Goal: Task Accomplishment & Management: Use online tool/utility

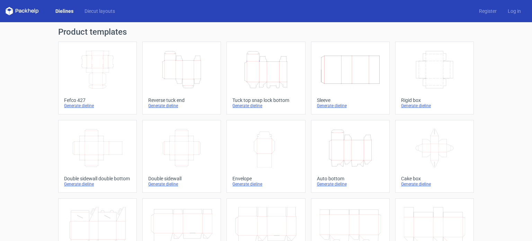
click at [71, 71] on icon "Width Depth Height" at bounding box center [97, 69] width 61 height 39
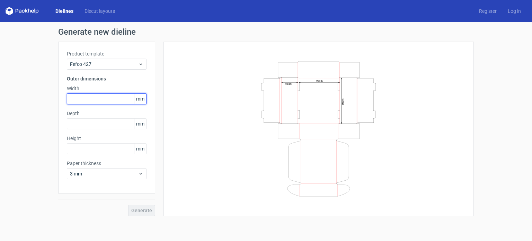
click at [111, 102] on input "text" at bounding box center [107, 98] width 80 height 11
type input "375"
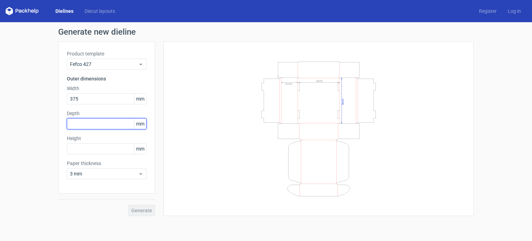
click at [74, 121] on input "text" at bounding box center [107, 123] width 80 height 11
type input "270"
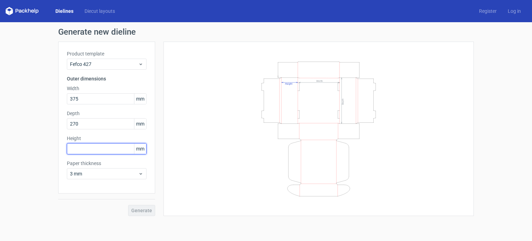
click at [73, 143] on input "text" at bounding box center [107, 148] width 80 height 11
click at [76, 147] on input "text" at bounding box center [107, 148] width 80 height 11
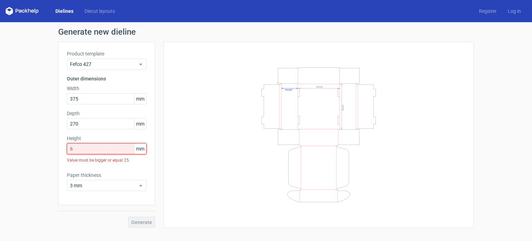
click at [82, 151] on input "6" at bounding box center [107, 148] width 80 height 11
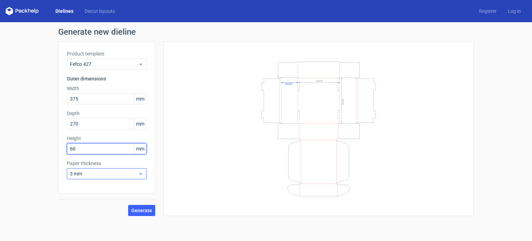
type input "60"
click at [93, 169] on div "3 mm" at bounding box center [107, 173] width 80 height 11
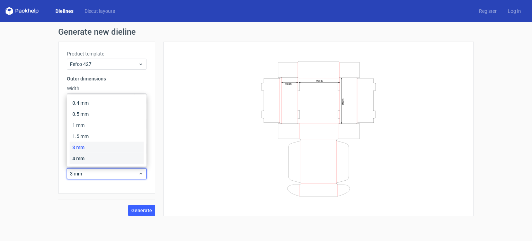
click at [89, 159] on div "4 mm" at bounding box center [107, 158] width 74 height 11
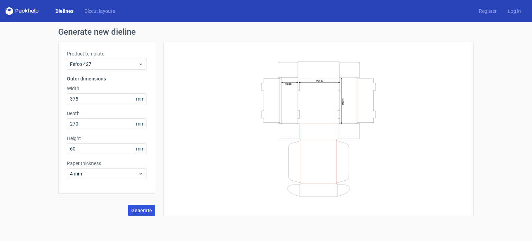
click at [144, 209] on span "Generate" at bounding box center [141, 210] width 21 height 5
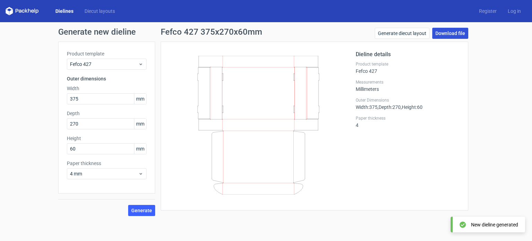
click at [450, 29] on link "Download file" at bounding box center [450, 33] width 36 height 11
